Goal: Check status: Check status

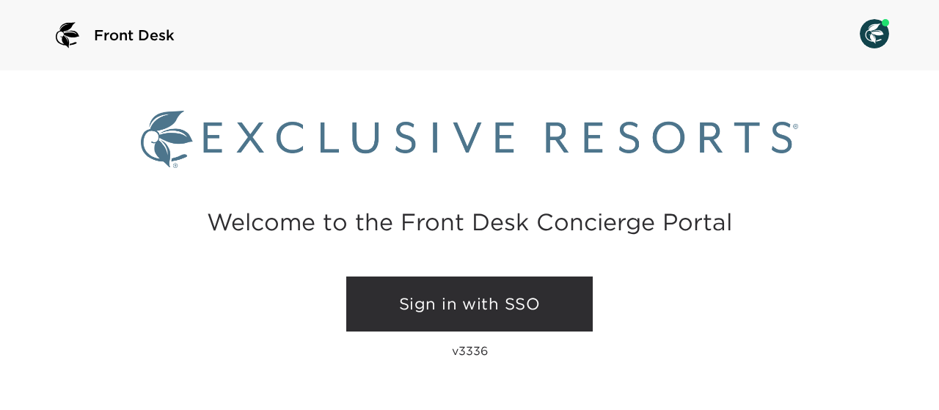
click at [416, 287] on link "Sign in with SSO" at bounding box center [469, 305] width 247 height 56
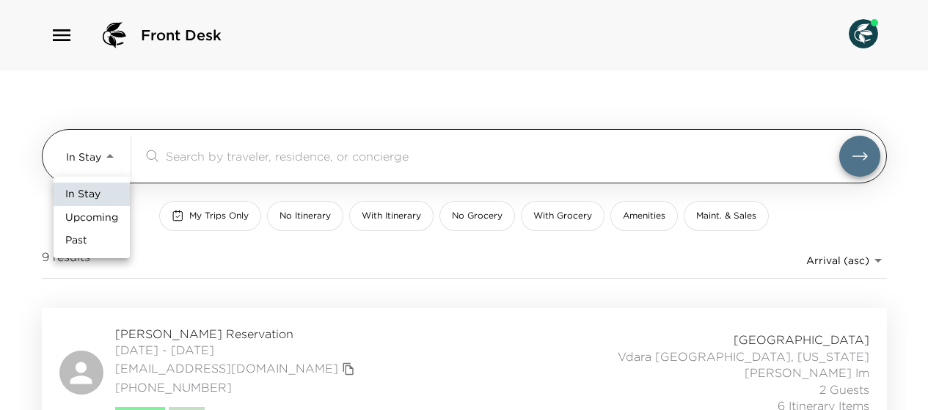
click at [111, 149] on body "Front Desk In Stay In-Stay ​ My Trips Only No Itinerary With Itinerary No Groce…" at bounding box center [469, 205] width 939 height 410
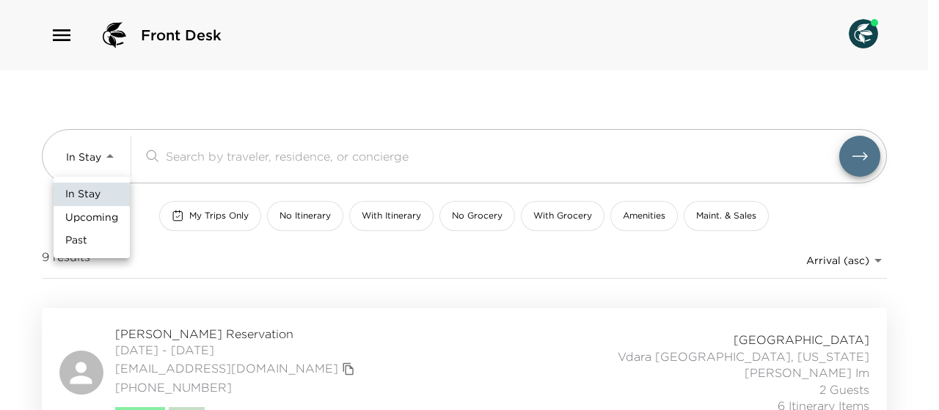
click at [101, 213] on span "Upcoming" at bounding box center [91, 218] width 53 height 15
type input "Upcoming"
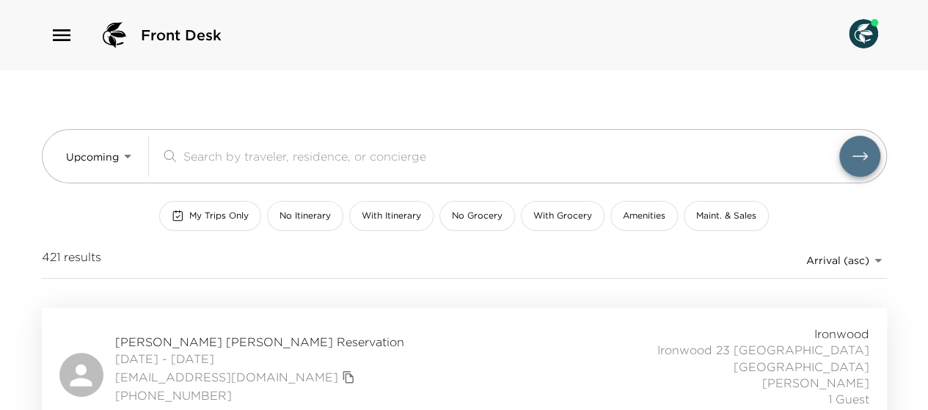
click at [210, 210] on span "My Trips Only" at bounding box center [218, 216] width 59 height 12
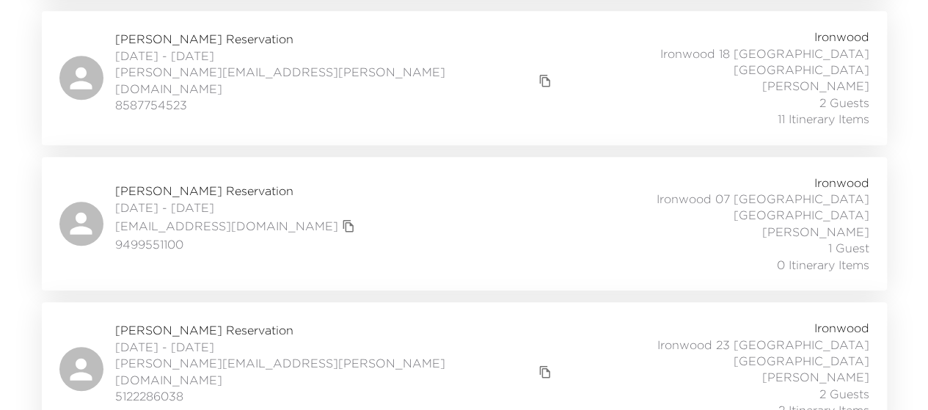
scroll to position [443, 0]
click at [296, 319] on div "Robbie Wright Reservation 10/10/2025 - 10/13/2025 robbie.wright@gmail.com 51222…" at bounding box center [464, 368] width 810 height 98
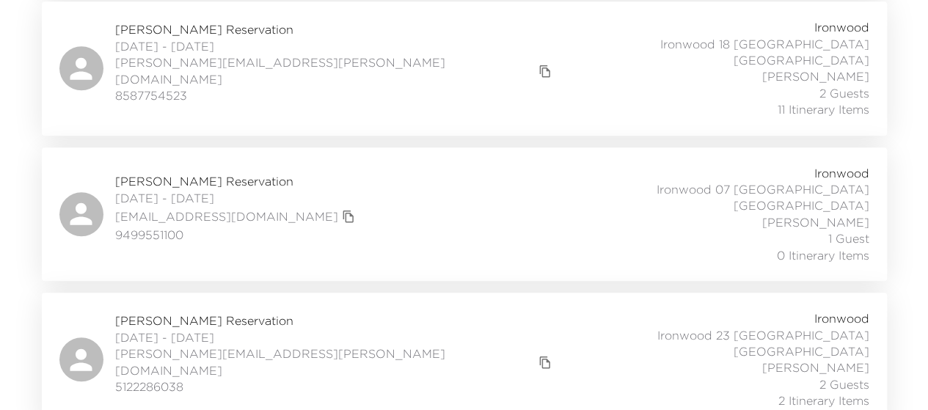
scroll to position [456, 0]
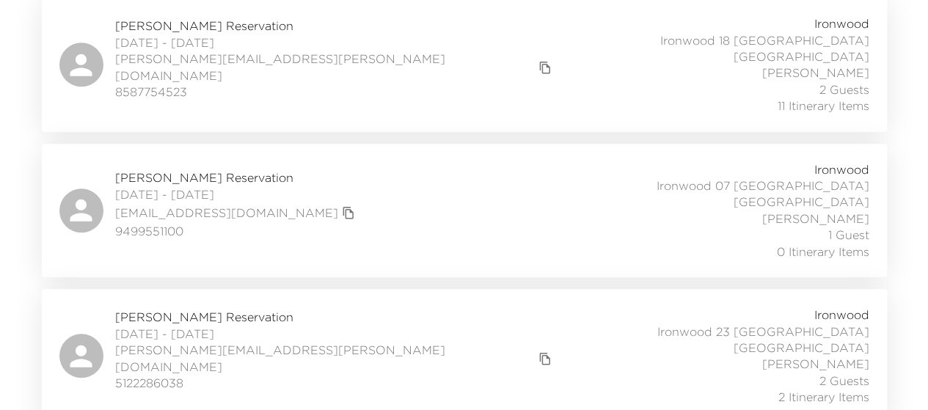
click at [166, 309] on span "Robbie Wright Reservation" at bounding box center [335, 317] width 441 height 16
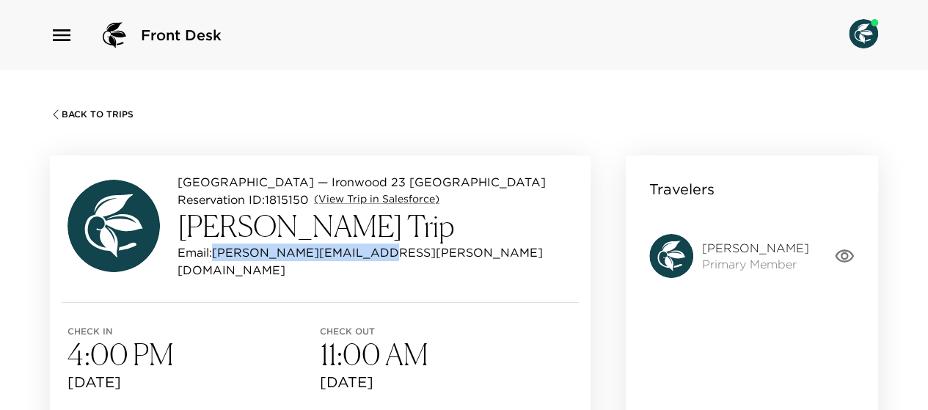
drag, startPoint x: 368, startPoint y: 256, endPoint x: 215, endPoint y: 260, distance: 153.4
click at [215, 260] on div "Email: robbie.wright@gmail.com" at bounding box center [376, 261] width 396 height 35
copy p "[PERSON_NAME][EMAIL_ADDRESS][PERSON_NAME][DOMAIN_NAME]"
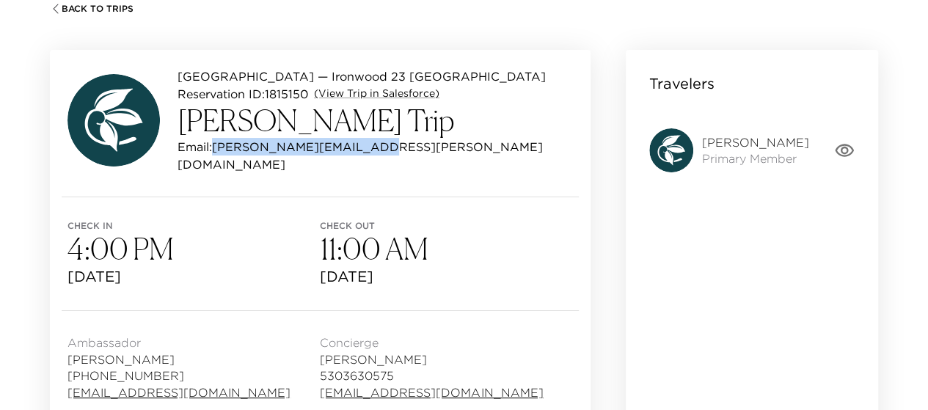
scroll to position [111, 0]
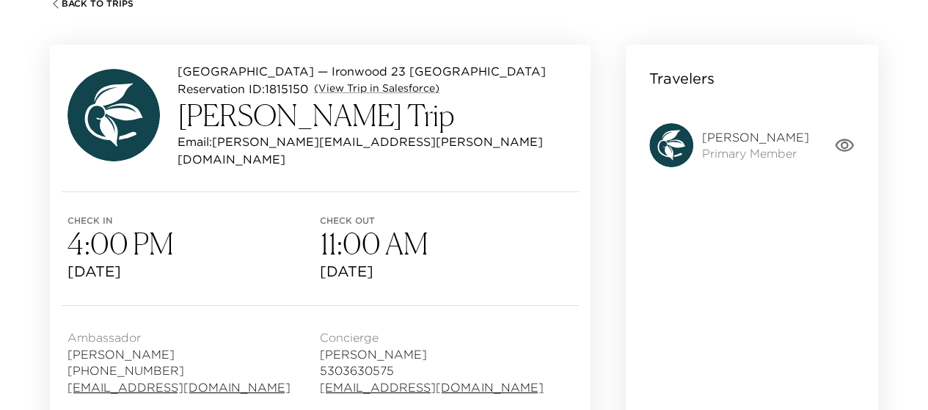
click at [758, 141] on span "Robbie Wright" at bounding box center [755, 137] width 107 height 16
click at [845, 145] on icon "button" at bounding box center [844, 145] width 21 height 21
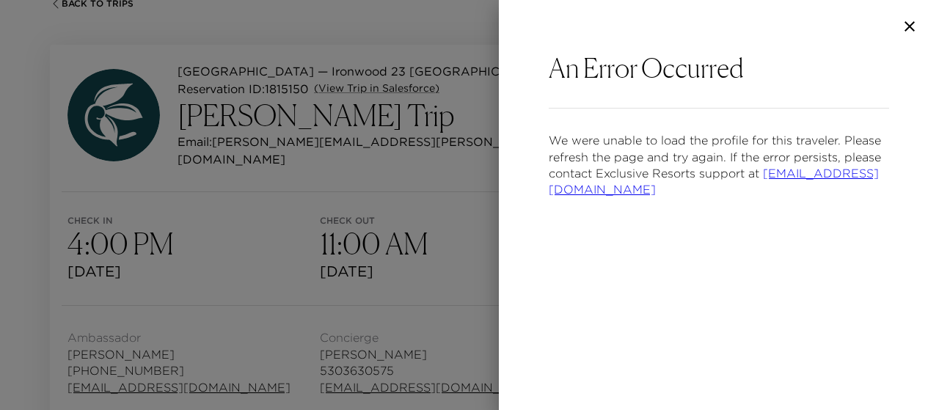
click at [908, 26] on icon "button" at bounding box center [910, 27] width 18 height 18
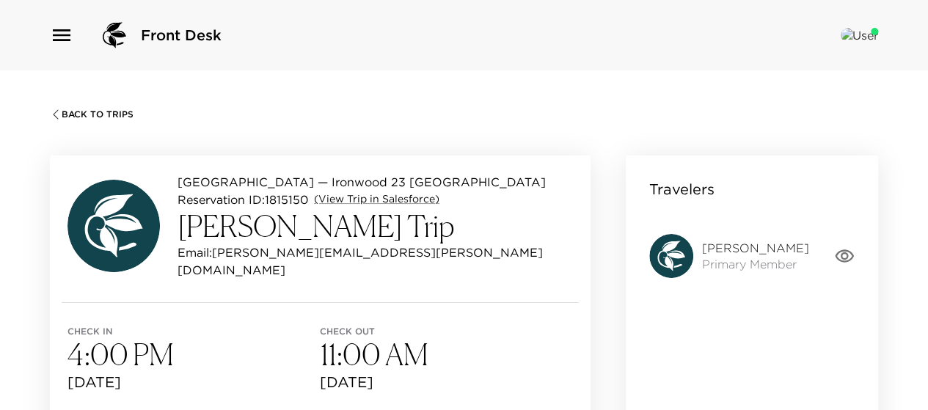
click at [534, 131] on div "Back To Trips Ironwood — [GEOGRAPHIC_DATA] 23 [GEOGRAPHIC_DATA] [GEOGRAPHIC_DAT…" at bounding box center [464, 275] width 928 height 410
